Goal: Check status: Check status

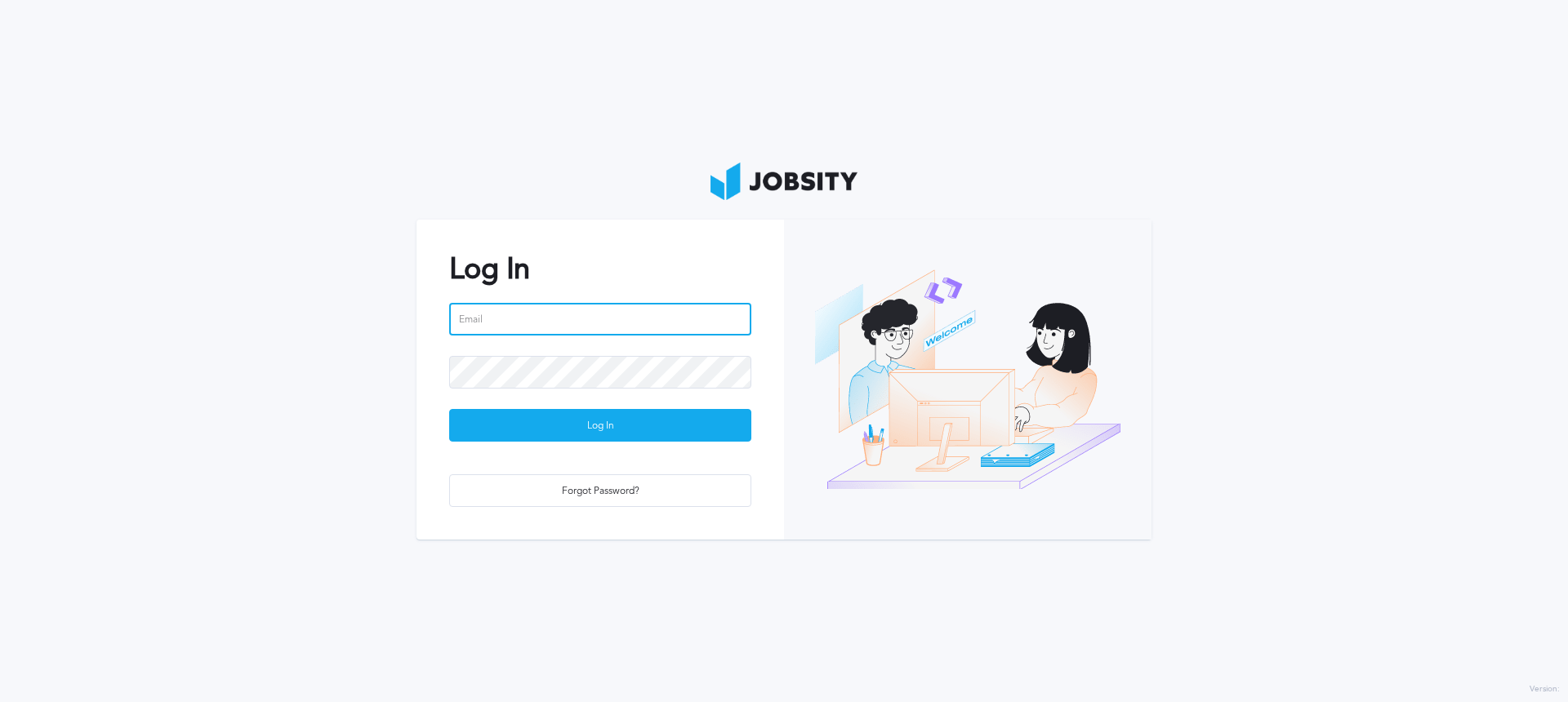
click at [704, 327] on input "email" at bounding box center [600, 319] width 302 height 33
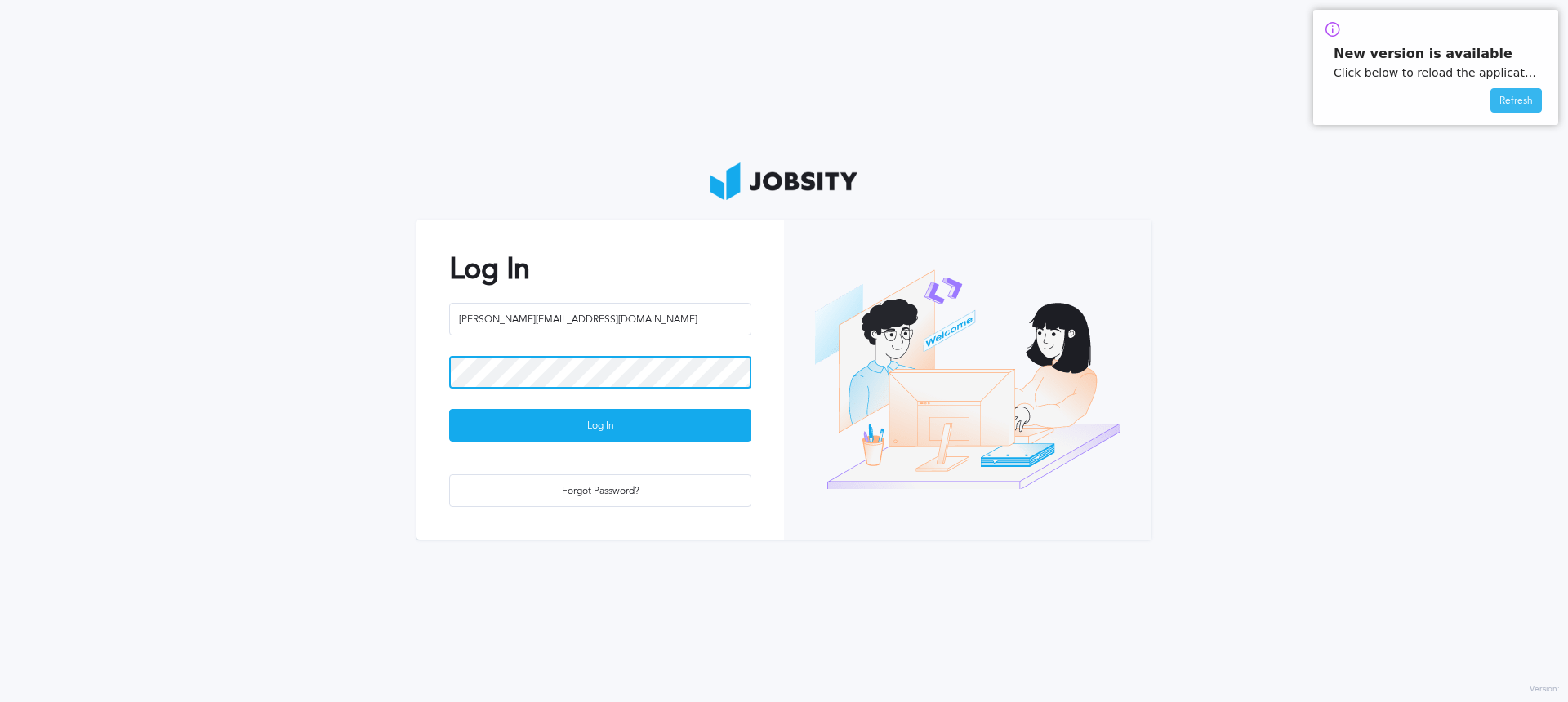
click at [449, 409] on button "Log In" at bounding box center [600, 425] width 302 height 33
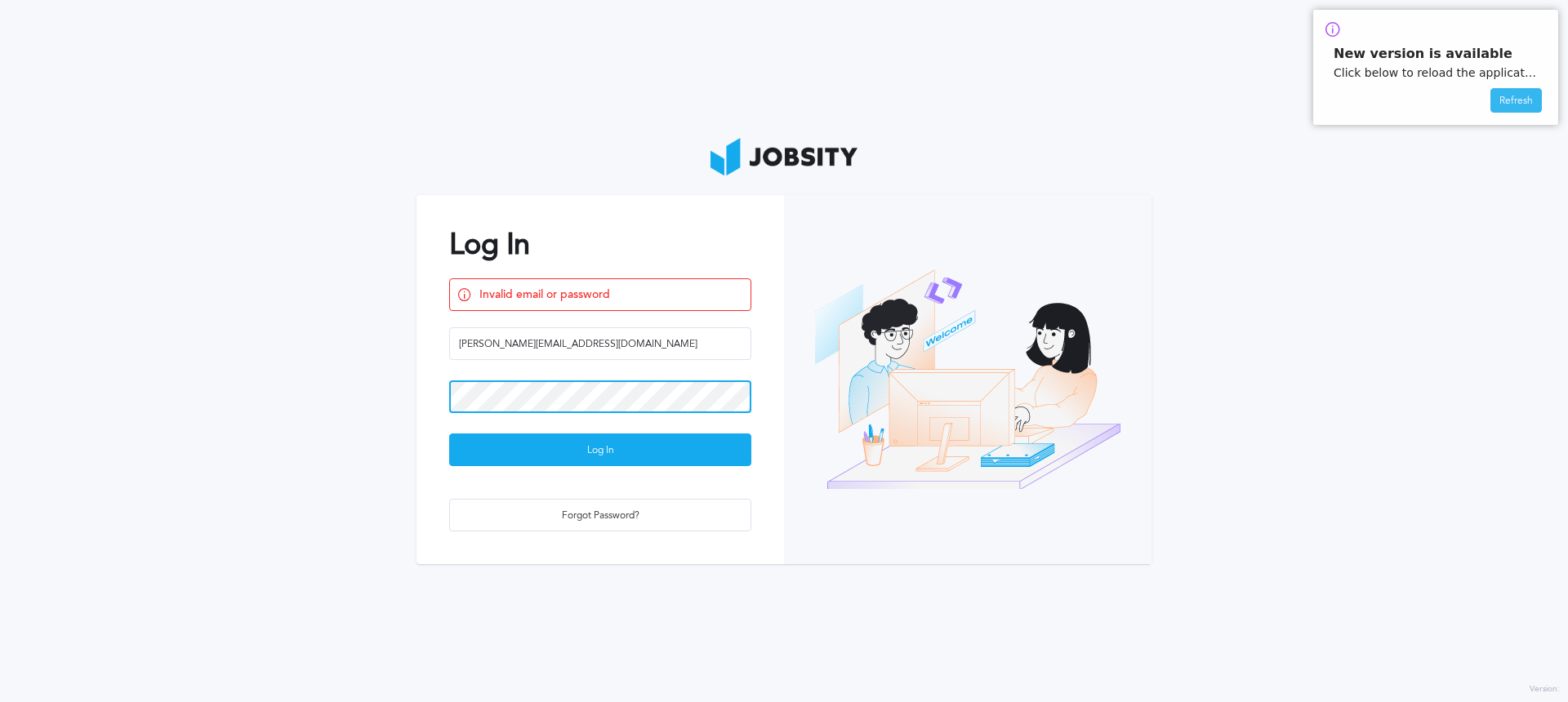
click at [449, 434] on button "Log In" at bounding box center [600, 450] width 302 height 33
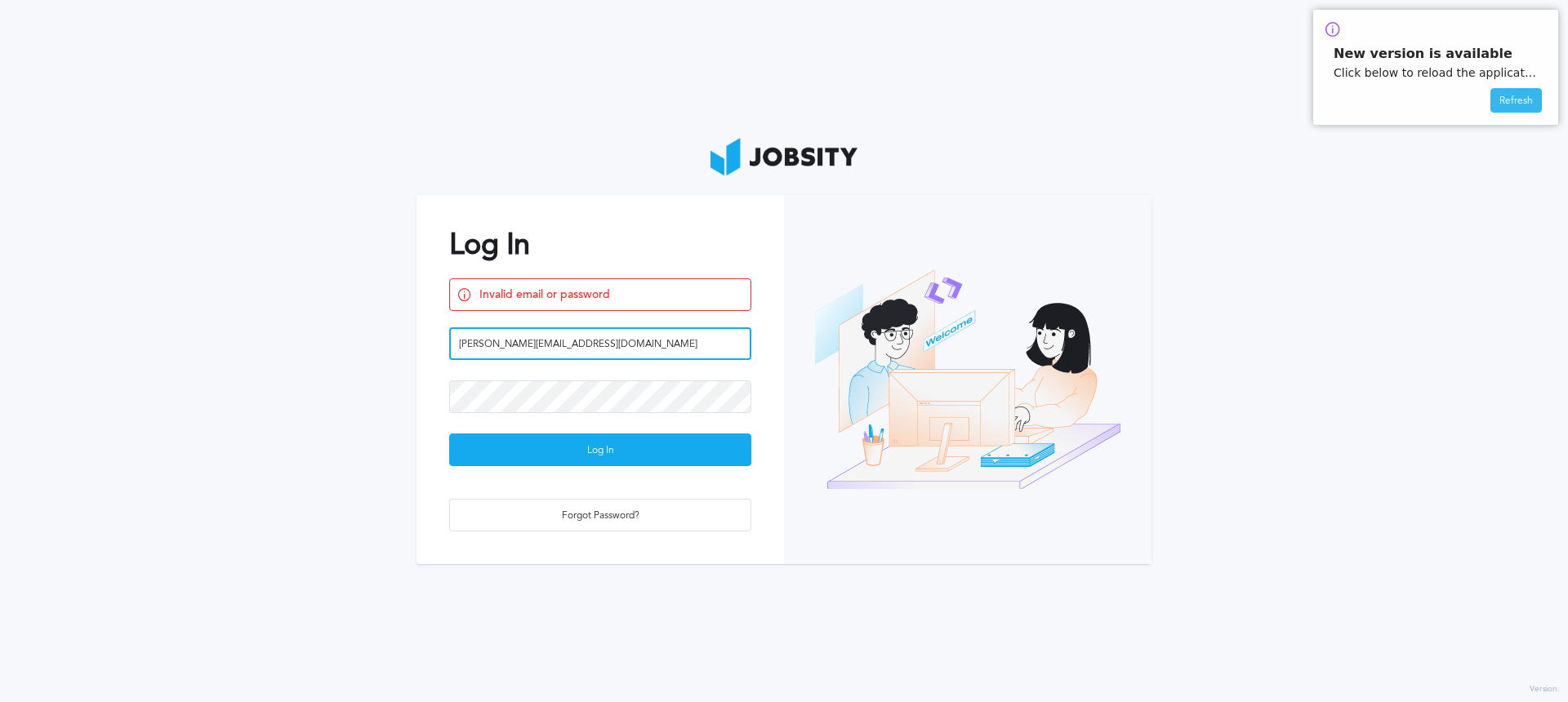
click at [587, 342] on input "[PERSON_NAME][EMAIL_ADDRESS][DOMAIN_NAME]" at bounding box center [600, 343] width 302 height 33
click at [603, 348] on input "[PERSON_NAME][EMAIL_ADDRESS][DOMAIN_NAME]" at bounding box center [600, 343] width 302 height 33
click at [579, 346] on input "[PERSON_NAME][EMAIL_ADDRESS][DOMAIN_NAME]" at bounding box center [600, 343] width 302 height 33
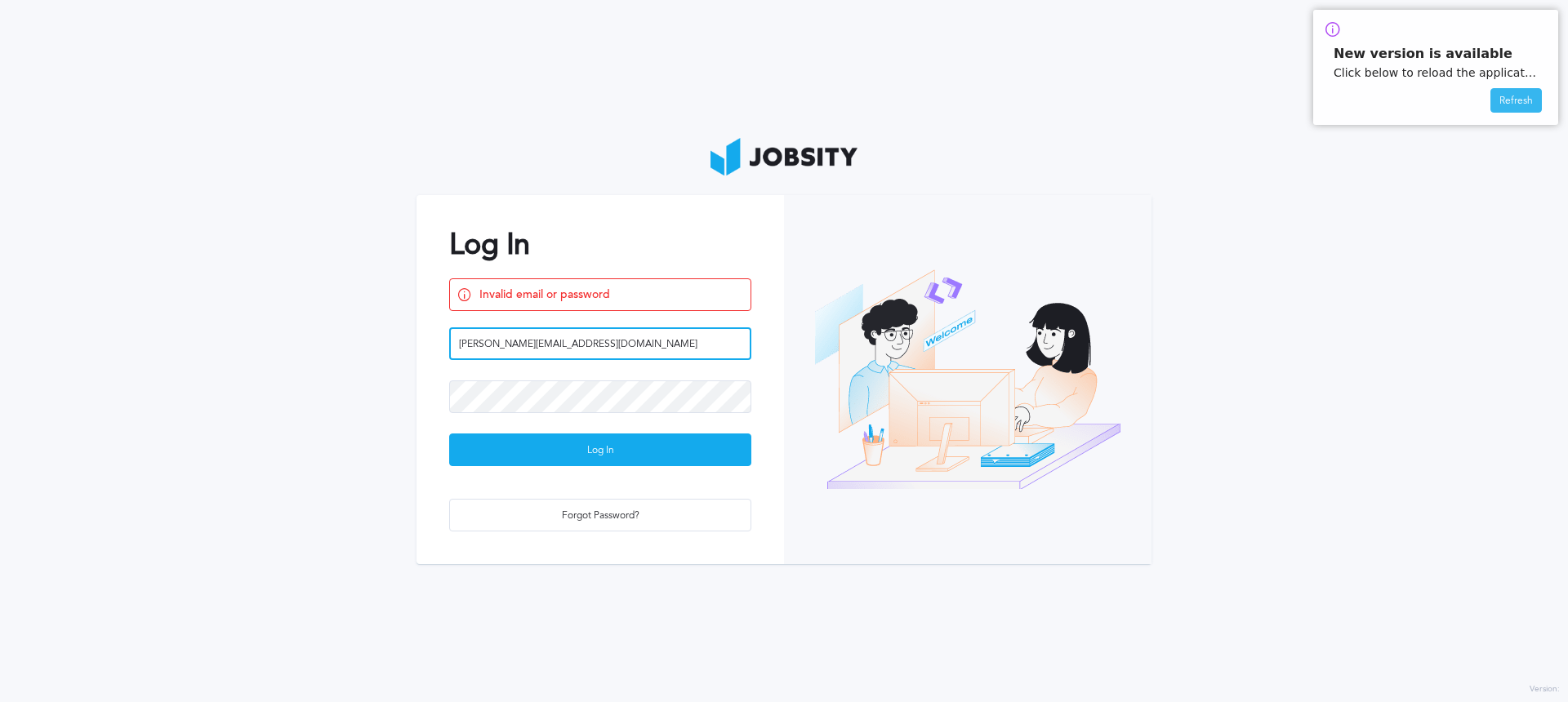
type input "[PERSON_NAME][EMAIL_ADDRESS][DOMAIN_NAME]"
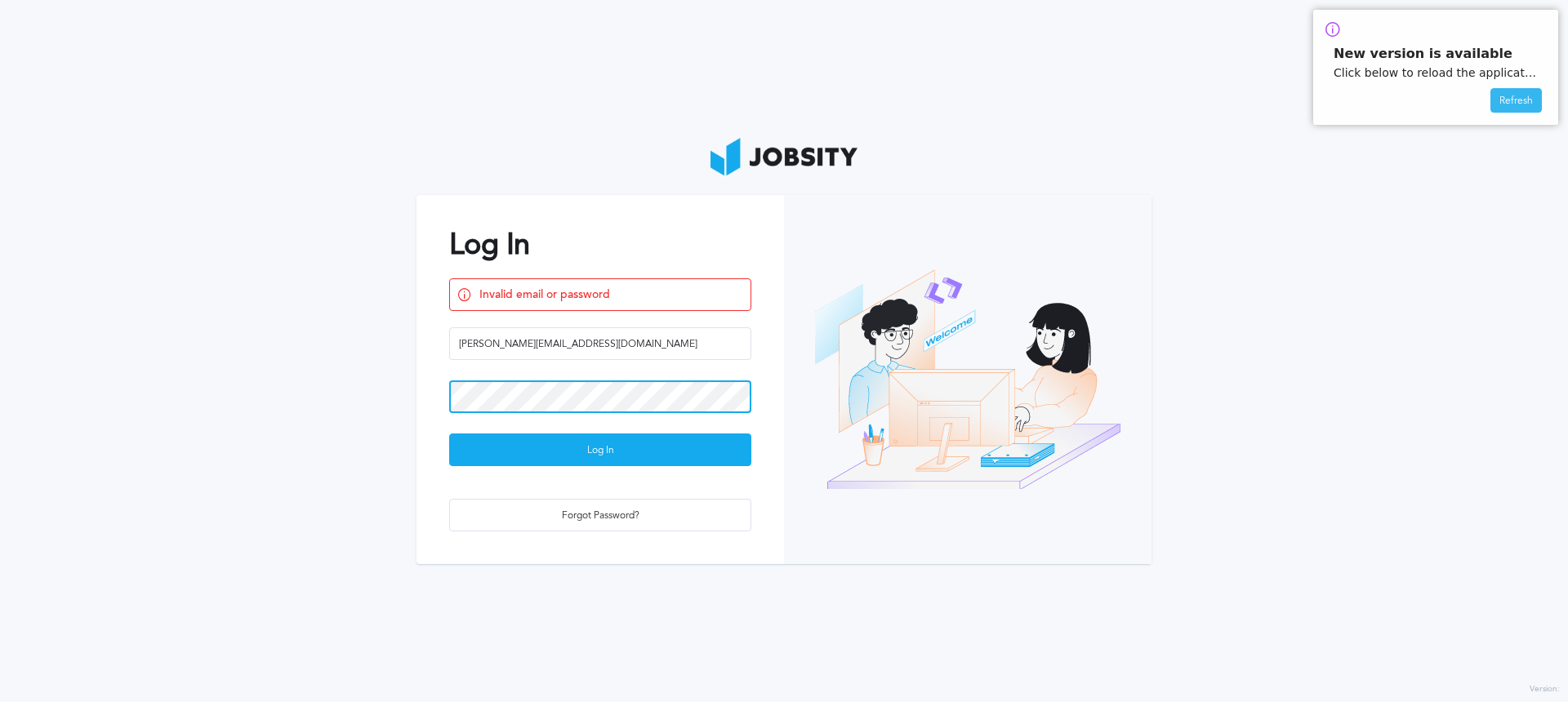
click at [449, 434] on button "Log In" at bounding box center [600, 450] width 302 height 33
click at [1492, 99] on div "Refresh" at bounding box center [1515, 101] width 50 height 25
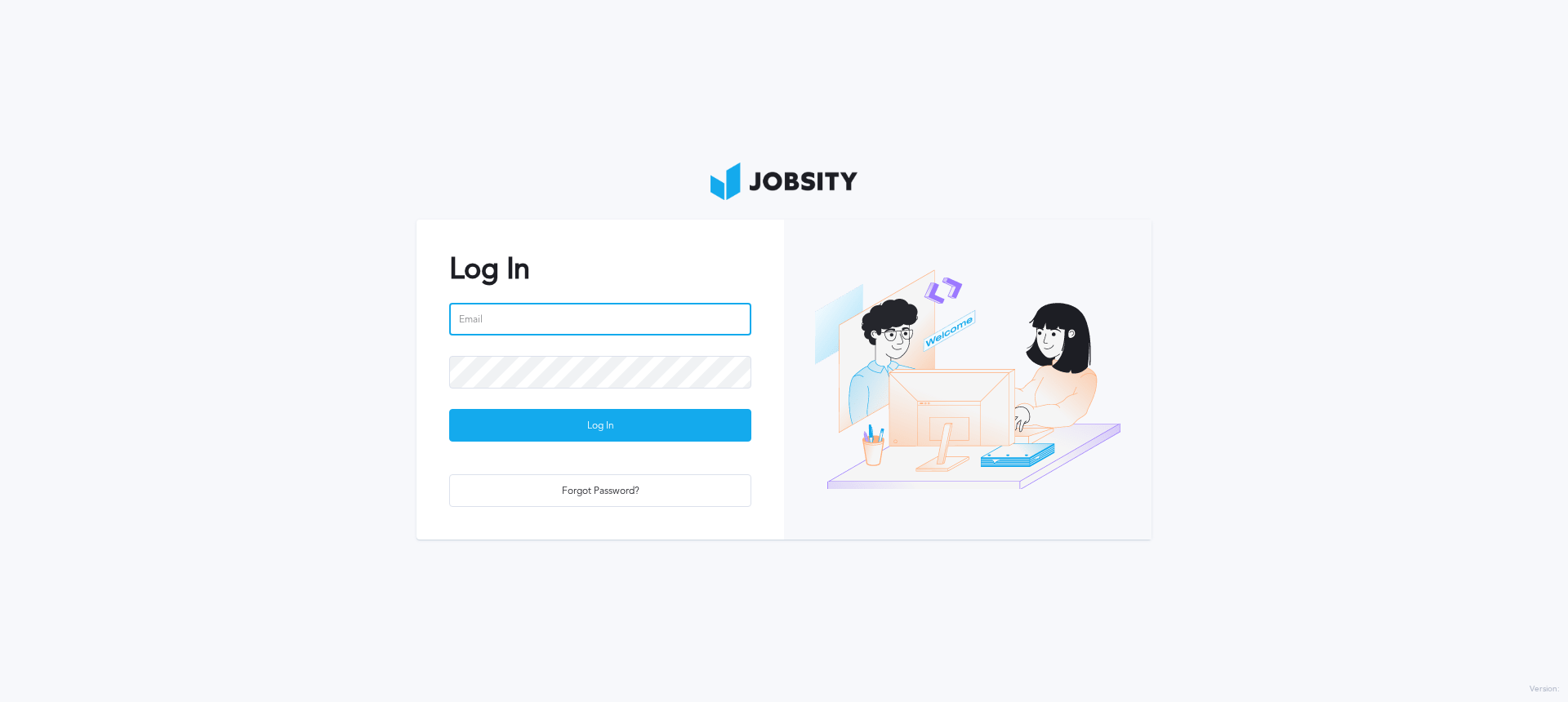
drag, startPoint x: 533, startPoint y: 317, endPoint x: 543, endPoint y: 344, distance: 28.8
click at [533, 317] on input "email" at bounding box center [600, 319] width 302 height 33
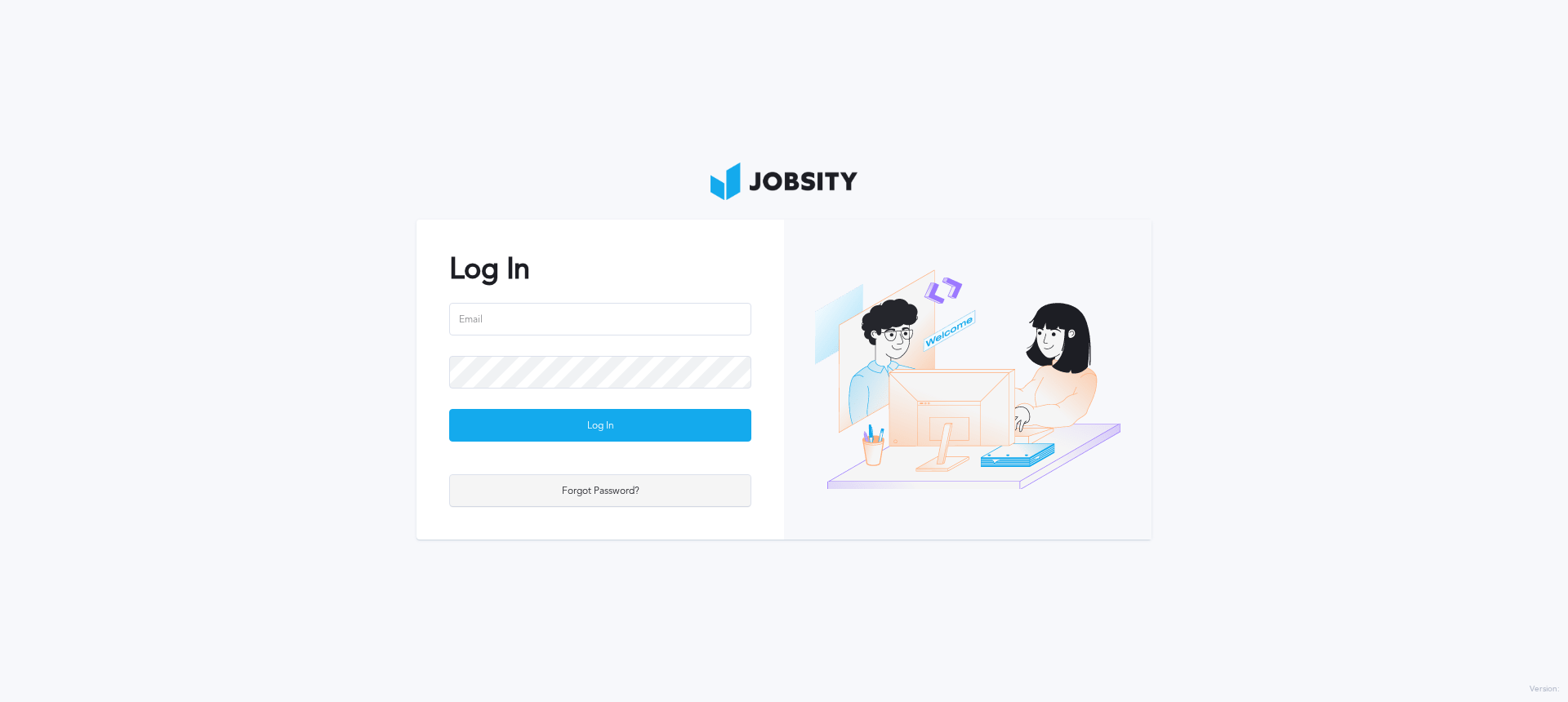
click at [593, 488] on div "Forgot Password?" at bounding box center [600, 491] width 301 height 33
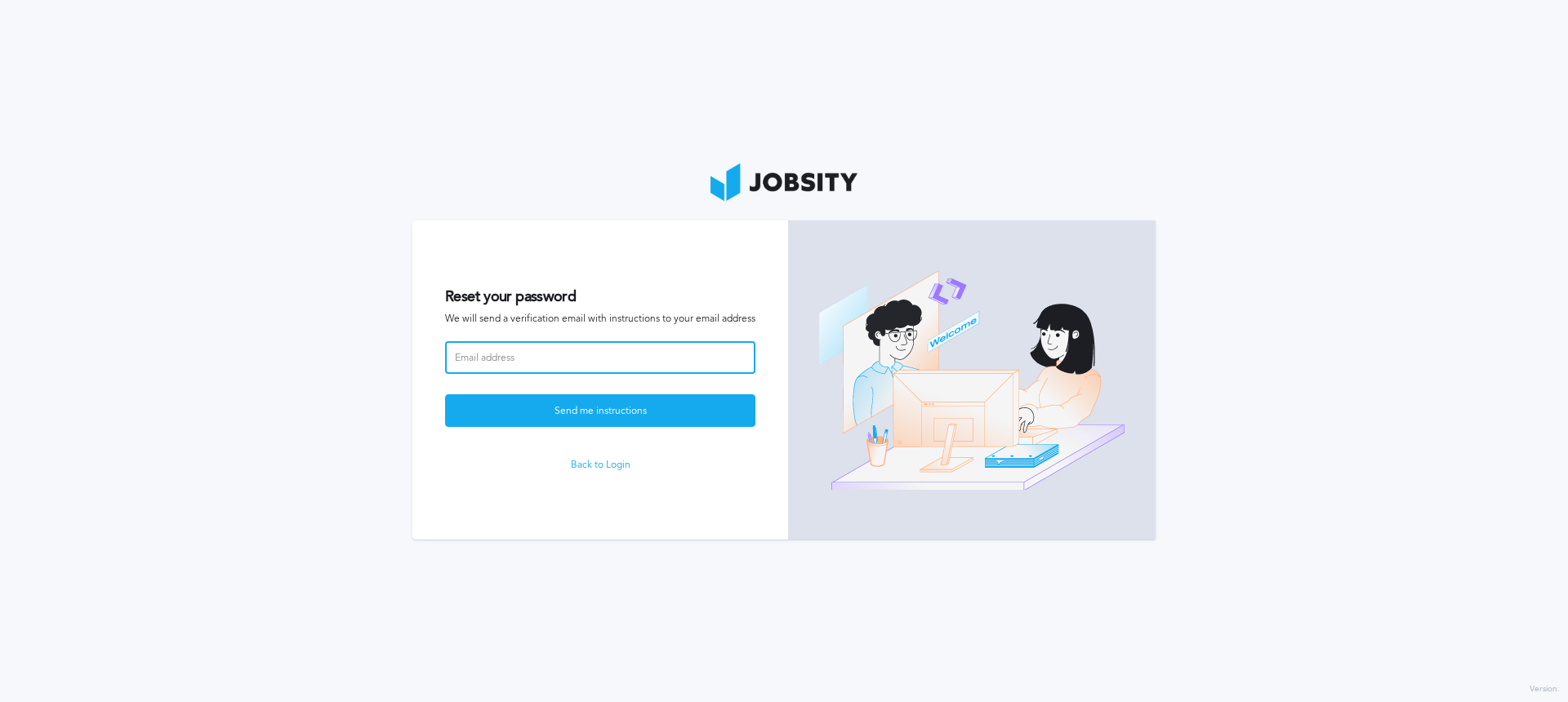
click at [564, 365] on input at bounding box center [600, 357] width 310 height 33
type input "rodrigo.eidelvein@k]"
click at [627, 459] on link "Back to Login" at bounding box center [600, 465] width 310 height 11
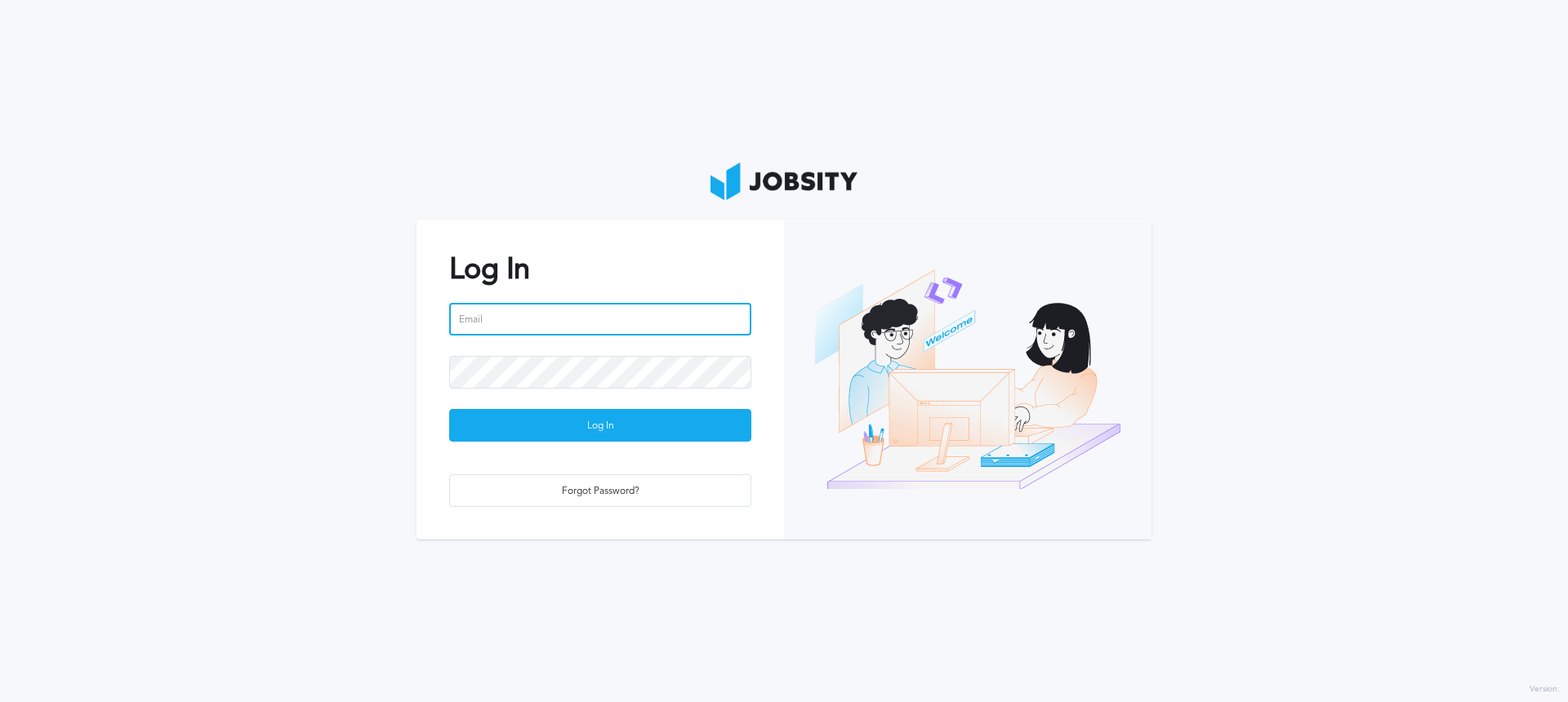
click at [547, 314] on input "email" at bounding box center [600, 319] width 302 height 33
type input "rodirgo"
type input "rodrigo.eidelvein@jobsity.com"
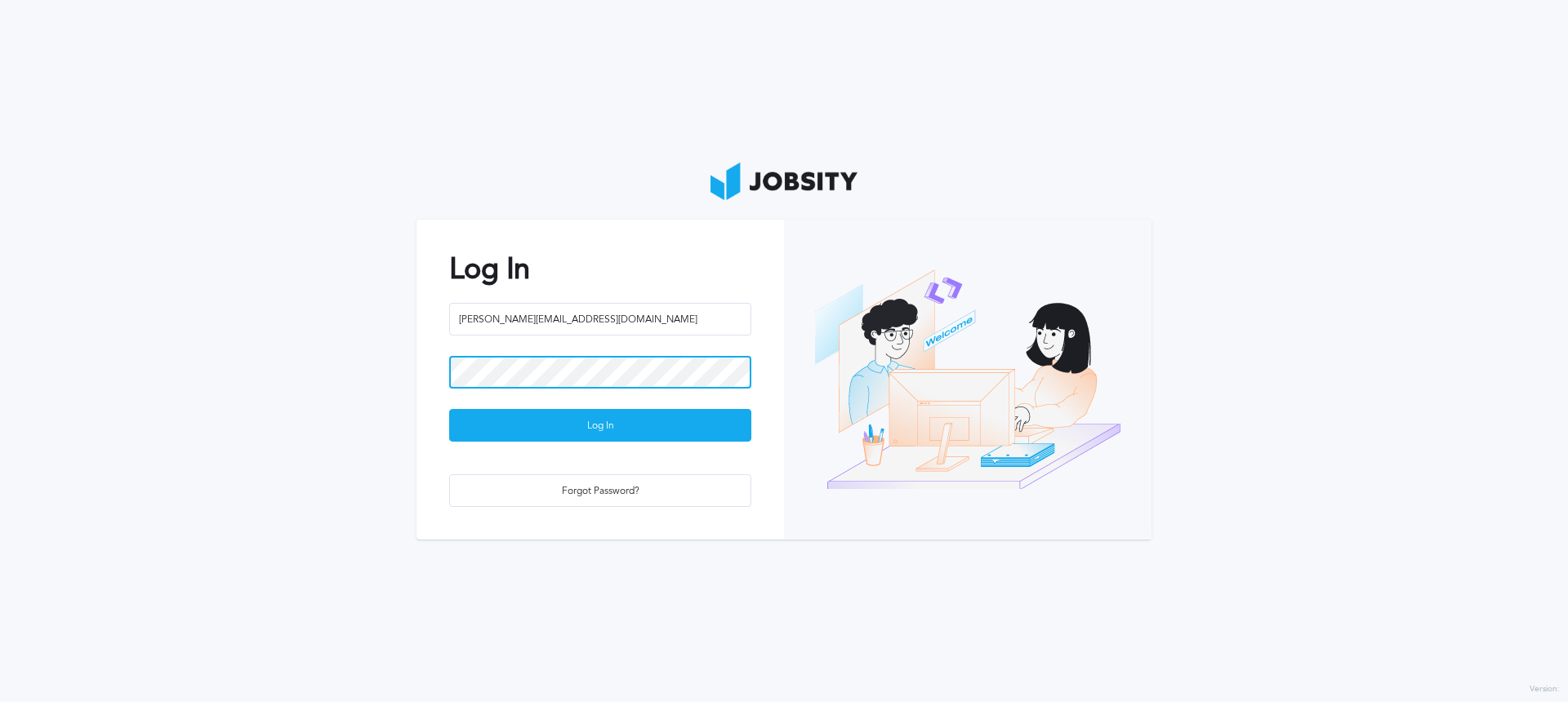
click at [449, 409] on button "Log In" at bounding box center [600, 425] width 302 height 33
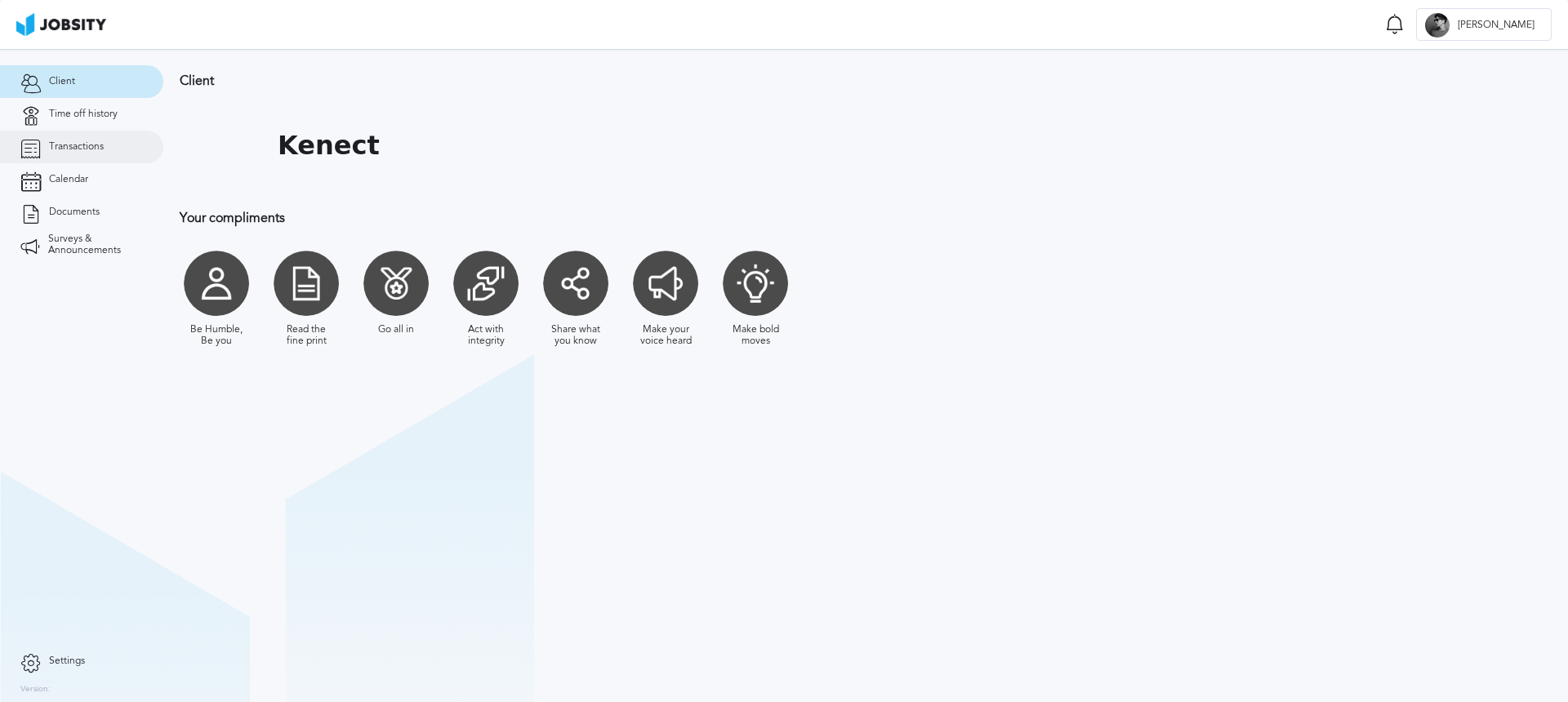
click at [70, 147] on span "Transactions" at bounding box center [77, 146] width 55 height 11
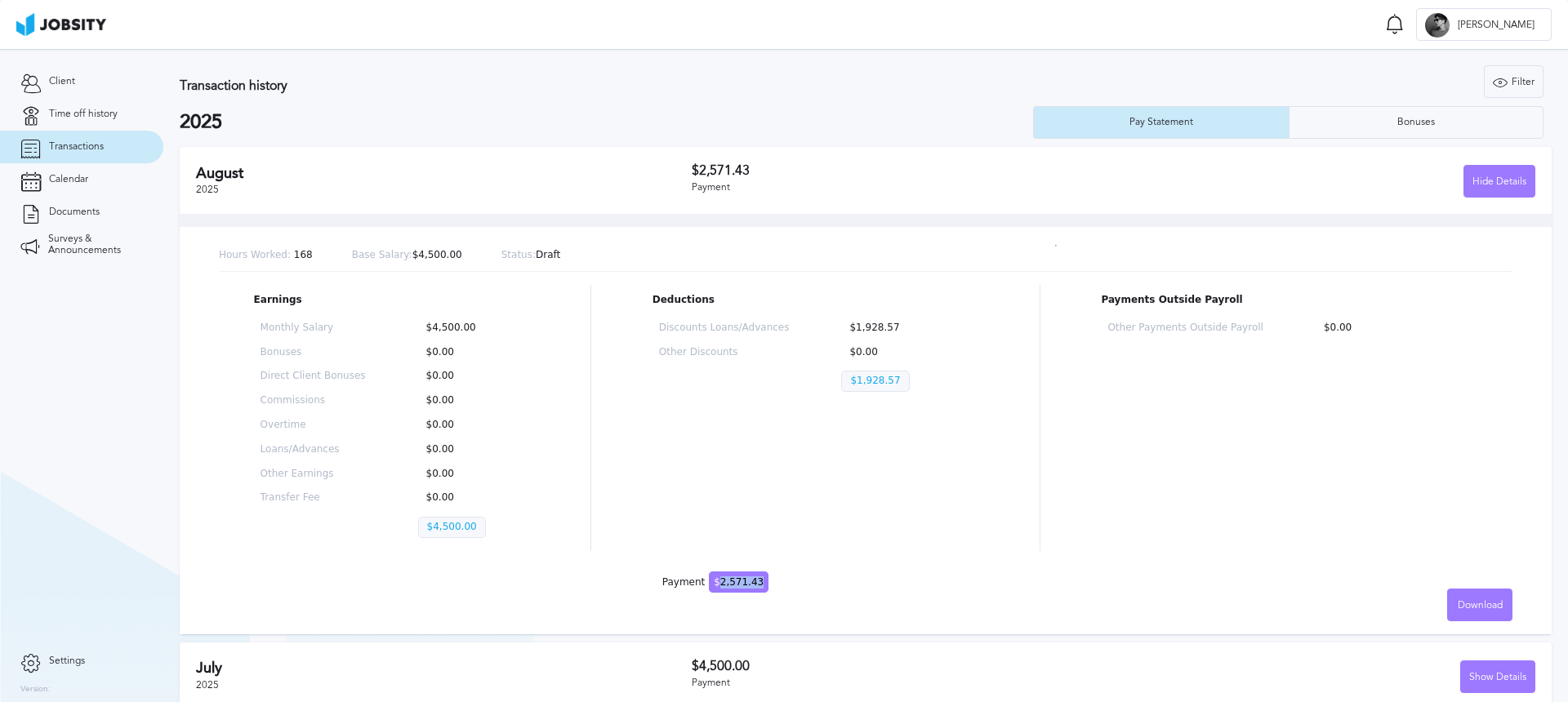
drag, startPoint x: 715, startPoint y: 579, endPoint x: 770, endPoint y: 582, distance: 55.1
click at [770, 582] on div "Hours Worked: 168 Base Salary: $4,500.00 Status: Draft Earnings Monthly Salary …" at bounding box center [865, 423] width 1371 height 420
click at [578, 408] on div "Earnings Monthly Salary $4,500.00 Bonuses $0.00 Direct Client Bonuses $0.00 Com…" at bounding box center [866, 419] width 1293 height 266
click at [591, 402] on div at bounding box center [591, 419] width 1 height 266
